Goal: Navigation & Orientation: Find specific page/section

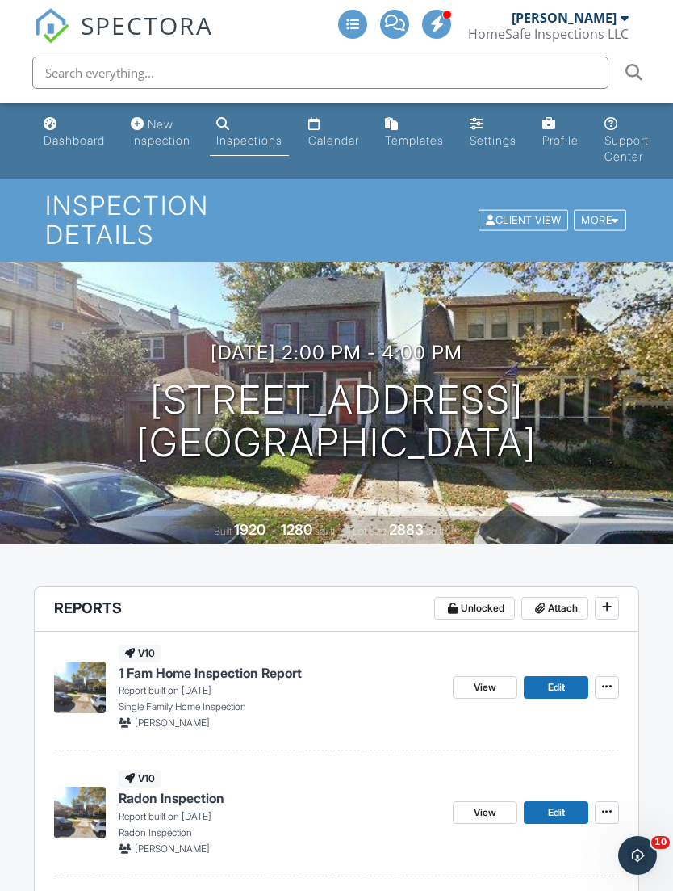
click at [326, 136] on div "Calendar" at bounding box center [333, 140] width 51 height 14
click at [338, 140] on div "Calendar" at bounding box center [333, 140] width 51 height 14
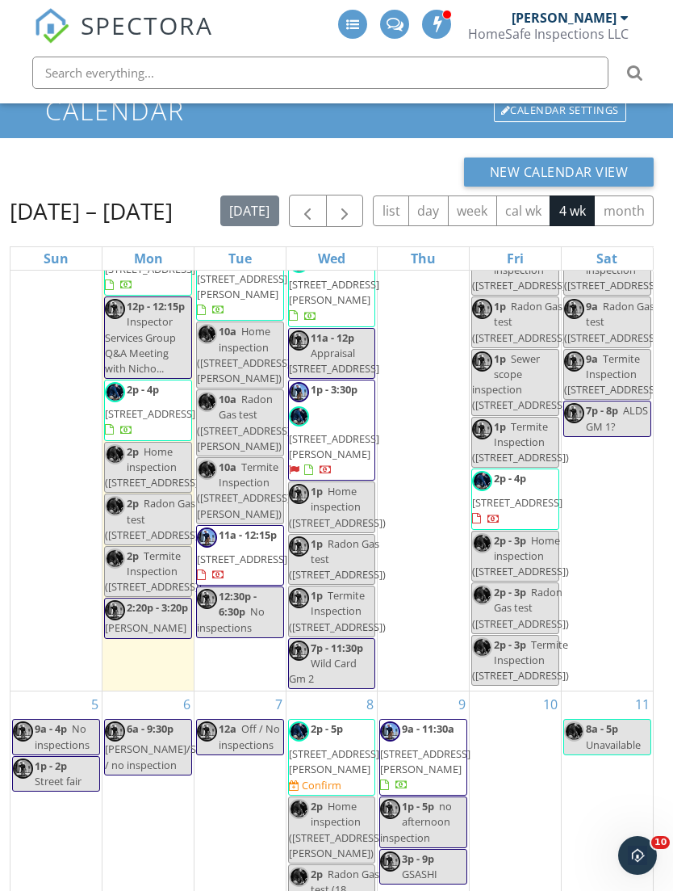
scroll to position [150, 0]
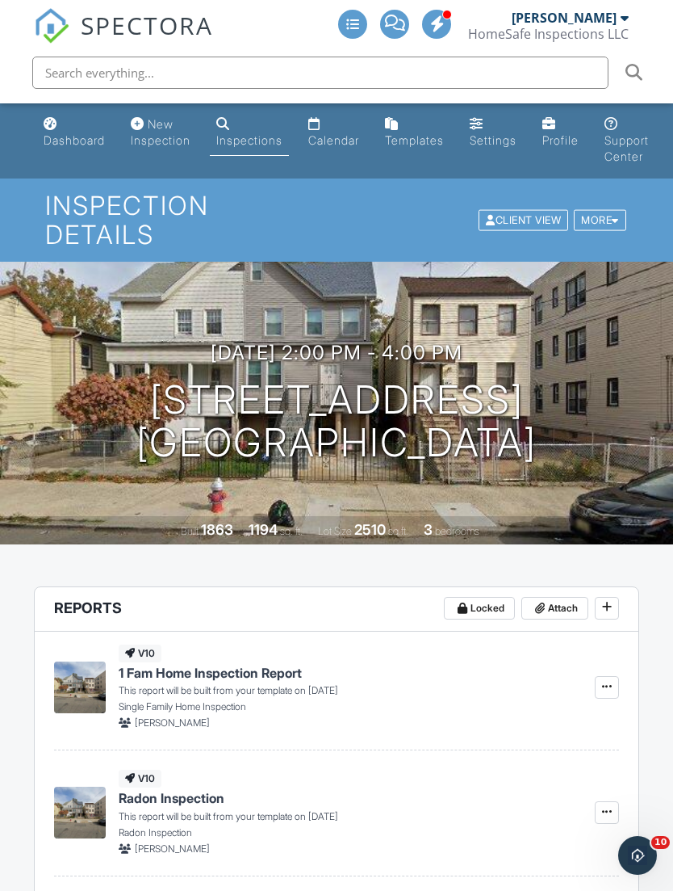
click at [345, 140] on div "Calendar" at bounding box center [333, 140] width 51 height 14
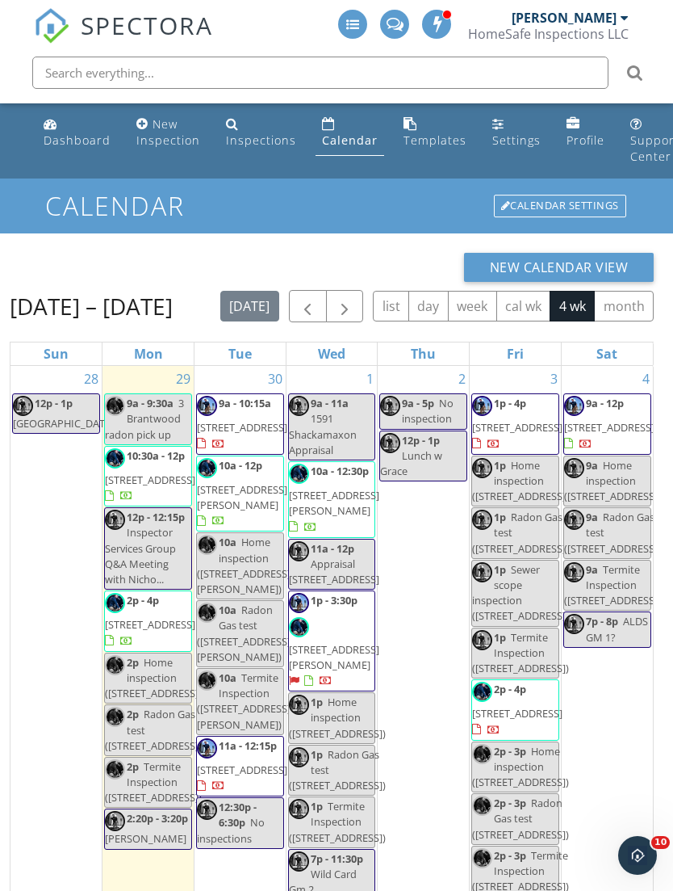
click at [523, 434] on span "18 Ashwood Ave , Summit 07901" at bounding box center [517, 427] width 90 height 15
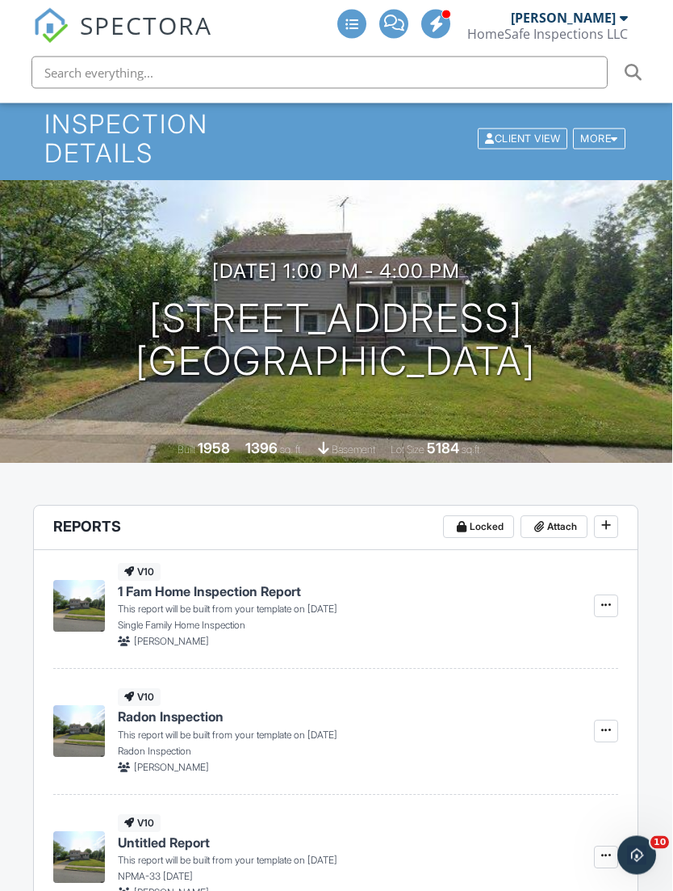
scroll to position [0, 10]
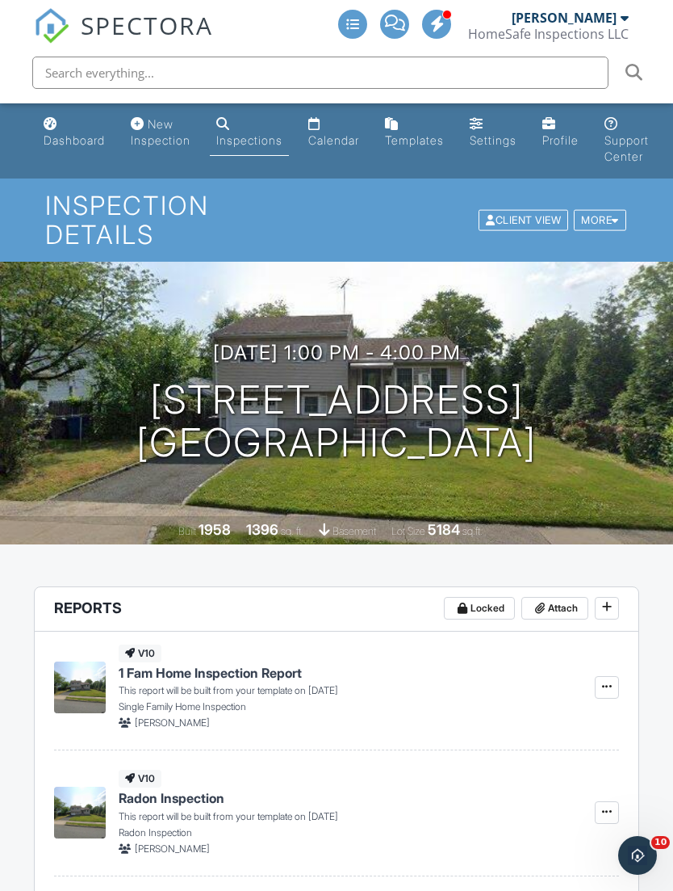
click at [345, 136] on div "Calendar" at bounding box center [333, 140] width 51 height 14
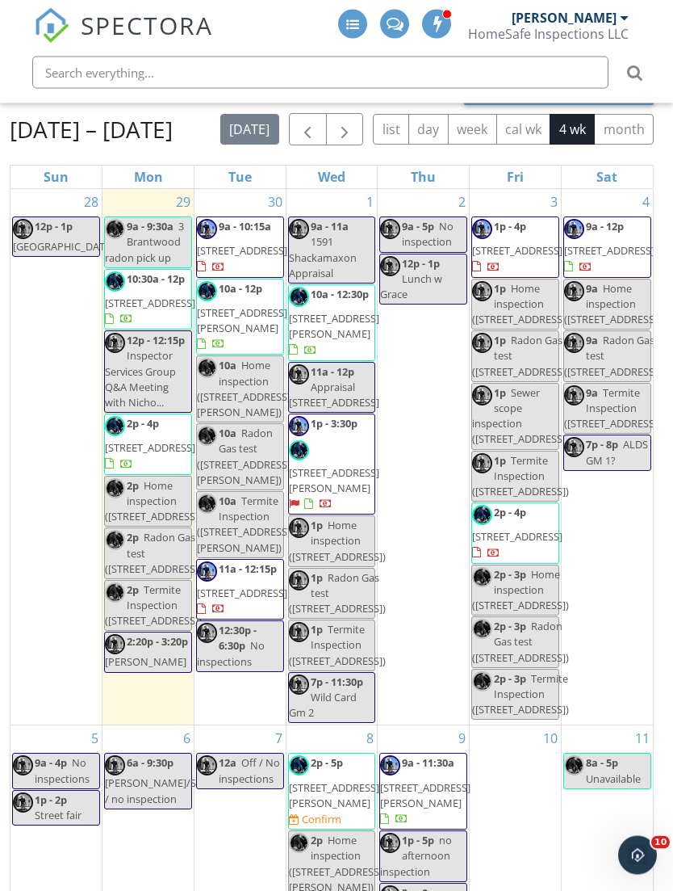
scroll to position [177, 0]
